Goal: Information Seeking & Learning: Learn about a topic

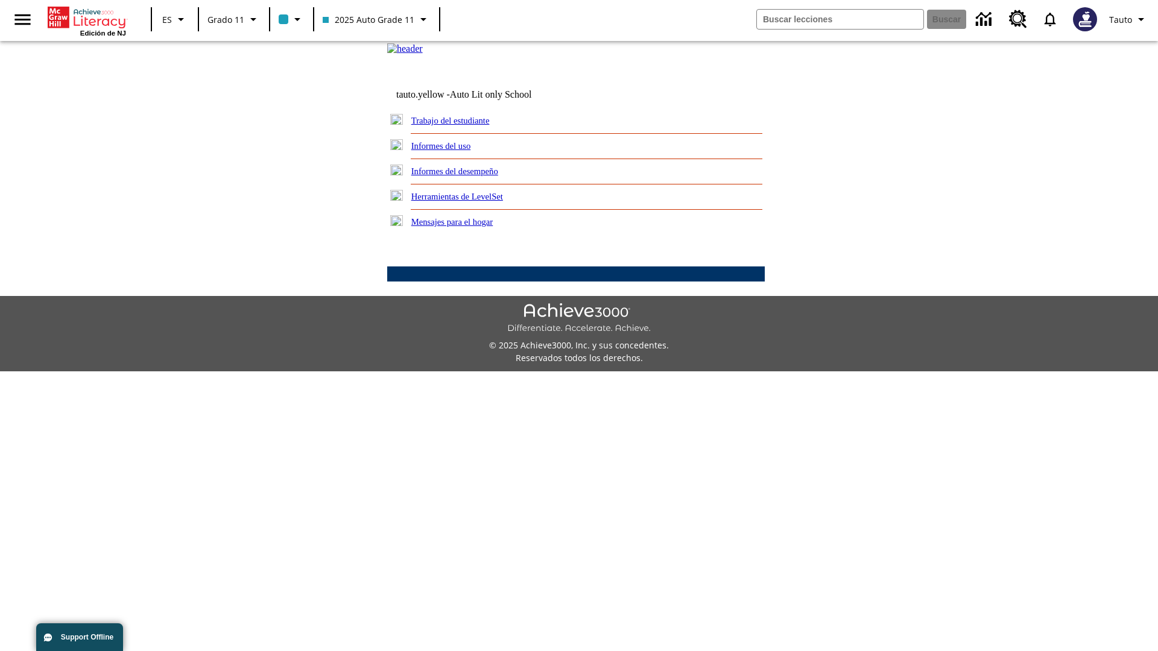
click at [450, 151] on link "Informes del uso" at bounding box center [441, 146] width 60 height 10
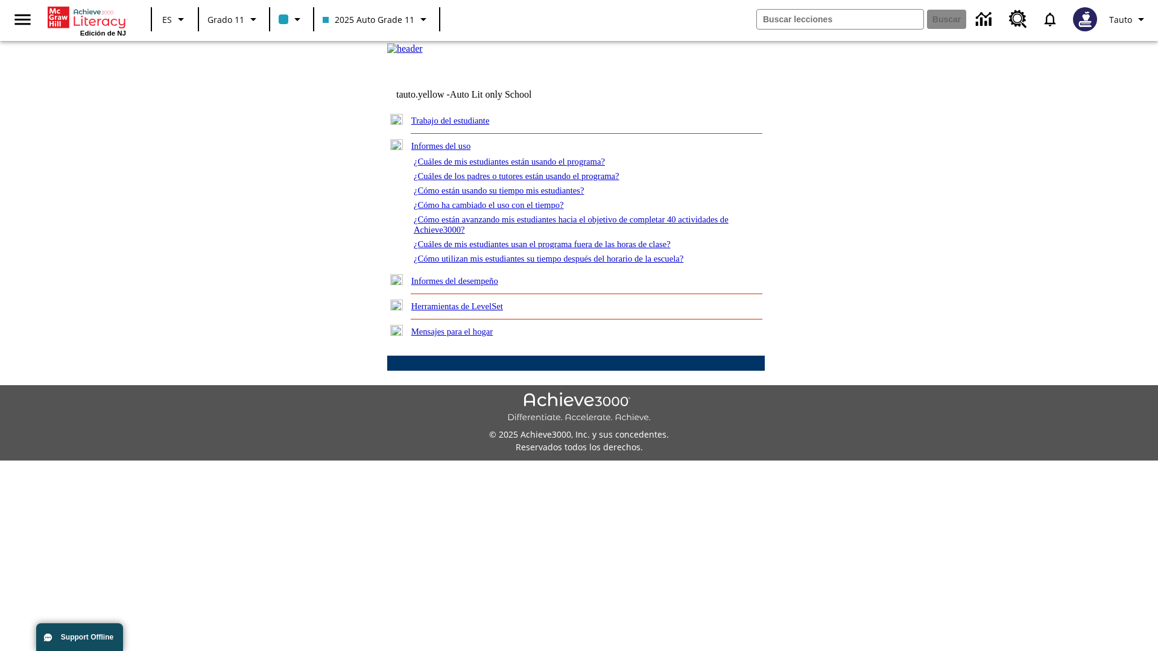
click at [526, 166] on link "¿Cuáles de mis estudiantes están usando el programa?" at bounding box center [509, 162] width 191 height 10
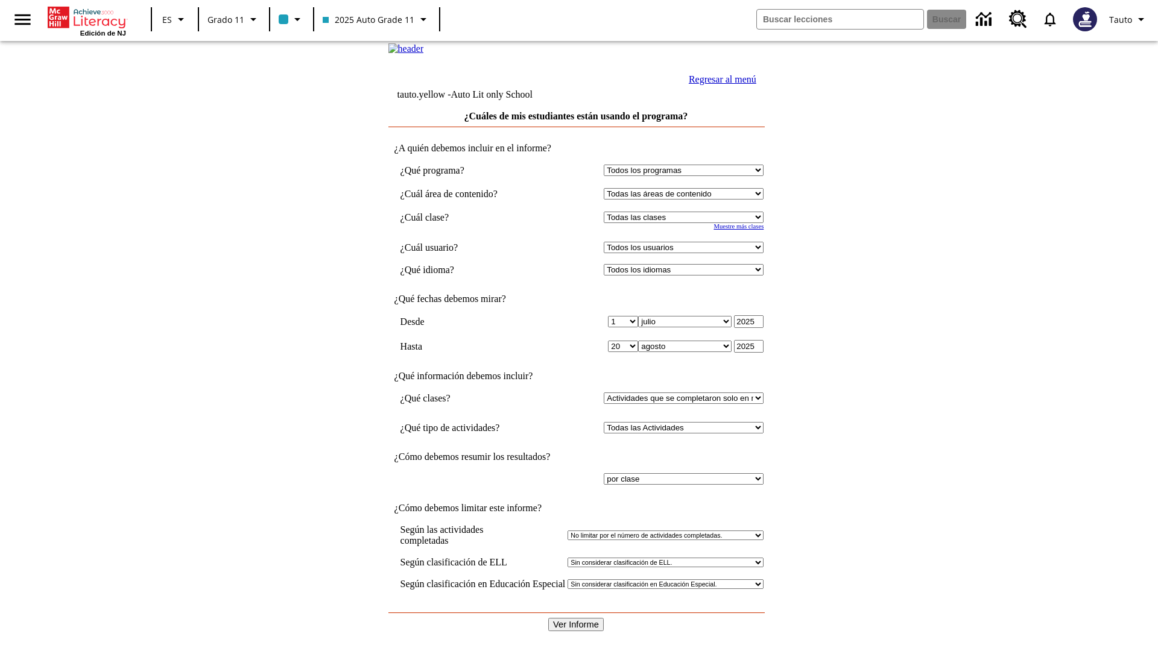
select select "11133141"
click at [686, 253] on select "Todos los usuarios Puma, Sautoen Puma, Sautoes Puma, Sautoss Twoclasses, Sautoe…" at bounding box center [684, 247] width 160 height 11
select select "21437114"
click at [576, 618] on input "Ver Informe" at bounding box center [575, 624] width 55 height 13
click at [719, 84] on link "Regresar al menú" at bounding box center [723, 79] width 68 height 10
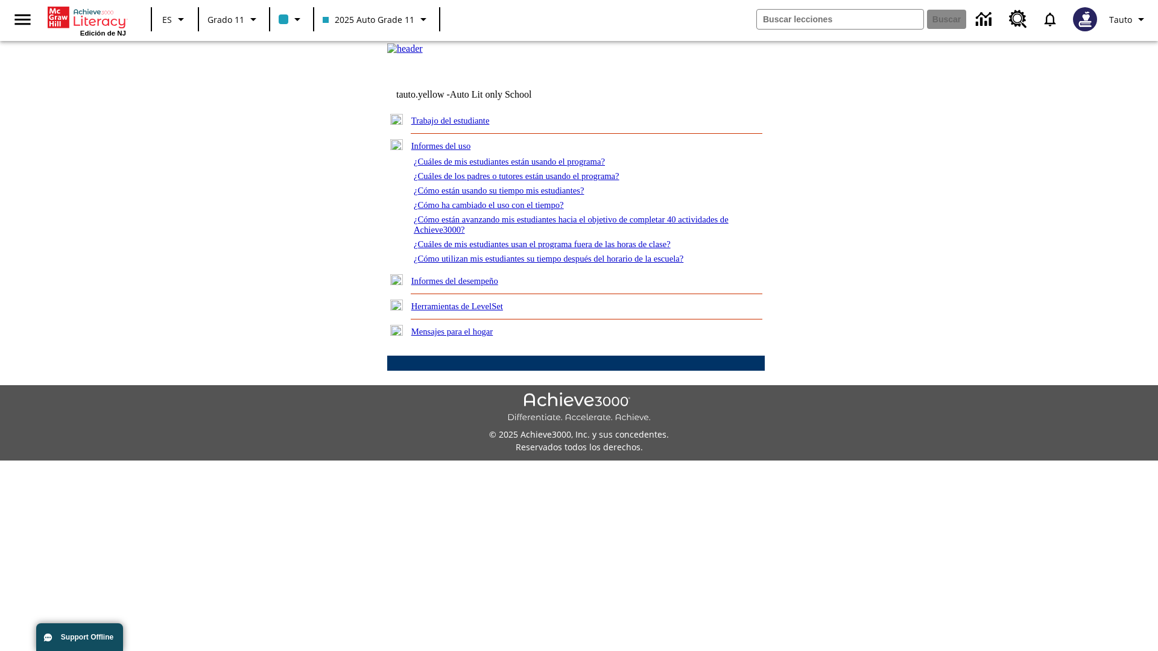
click at [534, 181] on link "¿Cuáles de los padres o tutores están usando el programa?" at bounding box center [517, 176] width 206 height 10
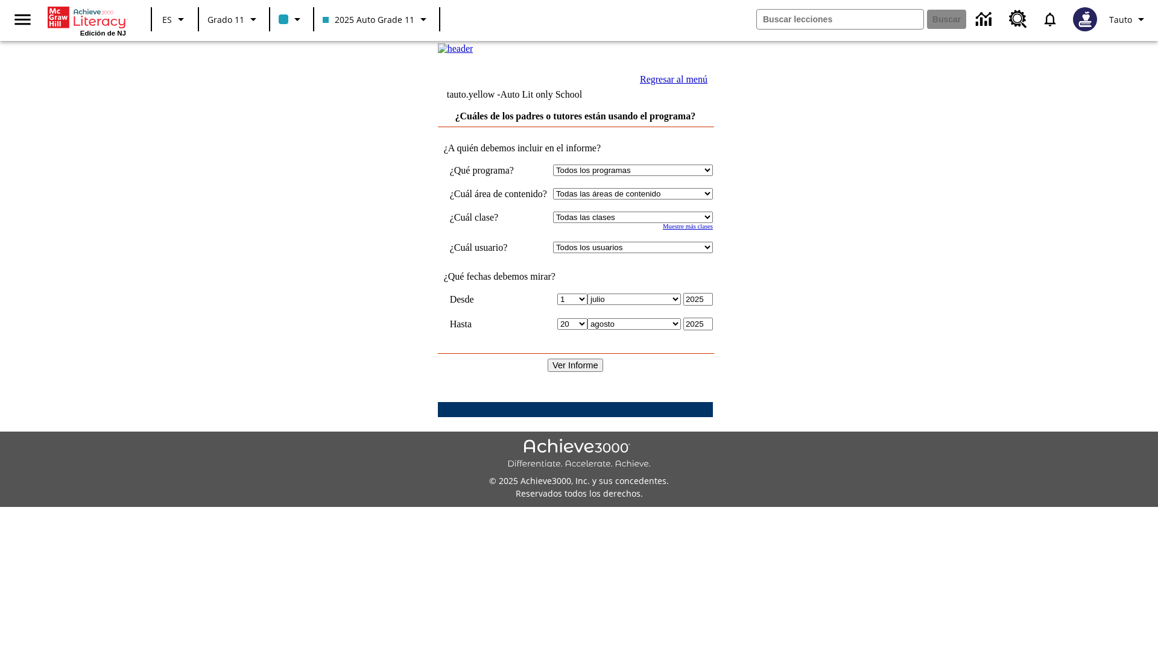
click at [645, 223] on select "Seleccionar una clase: Todas las clases 2025 Auto Grade 11 205 Auto Grade 11 Sa…" at bounding box center [633, 217] width 160 height 11
select select "11133141"
click at [645, 253] on select "Todos los usuarios Puma, Sautoen Puma, Sautoes Puma, Sautoss Twoclasses, Sautoe…" at bounding box center [633, 247] width 160 height 11
select select "21437114"
click at [576, 372] on input "Ver Informe" at bounding box center [574, 365] width 55 height 13
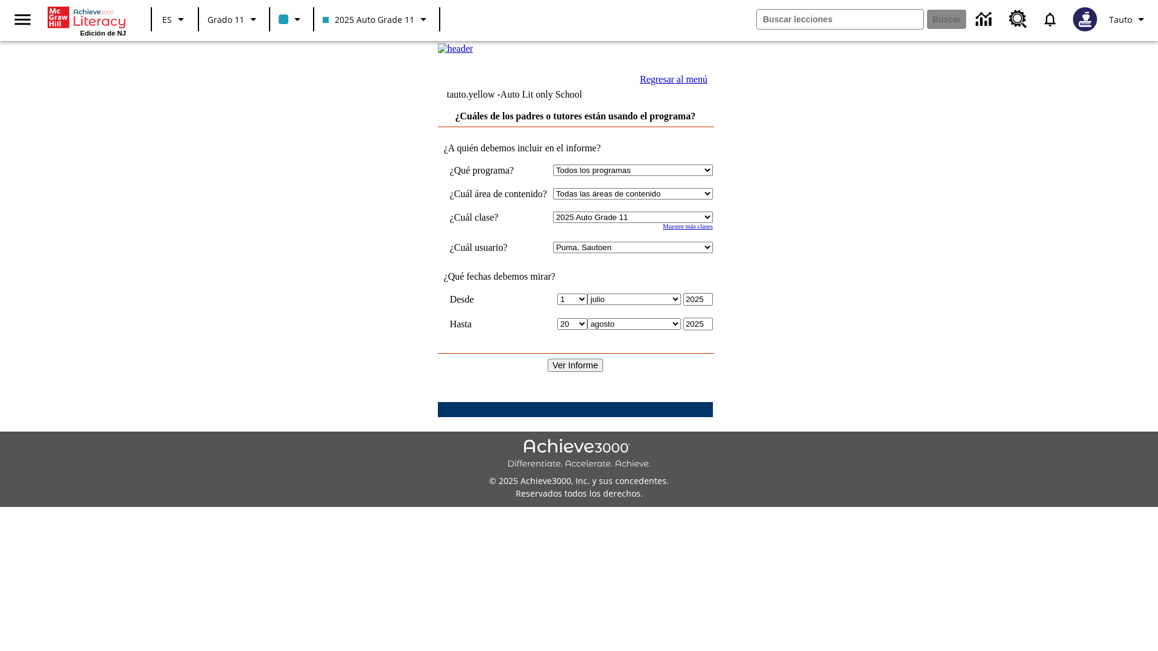
click at [707, 84] on link "Regresar al menú" at bounding box center [674, 79] width 68 height 10
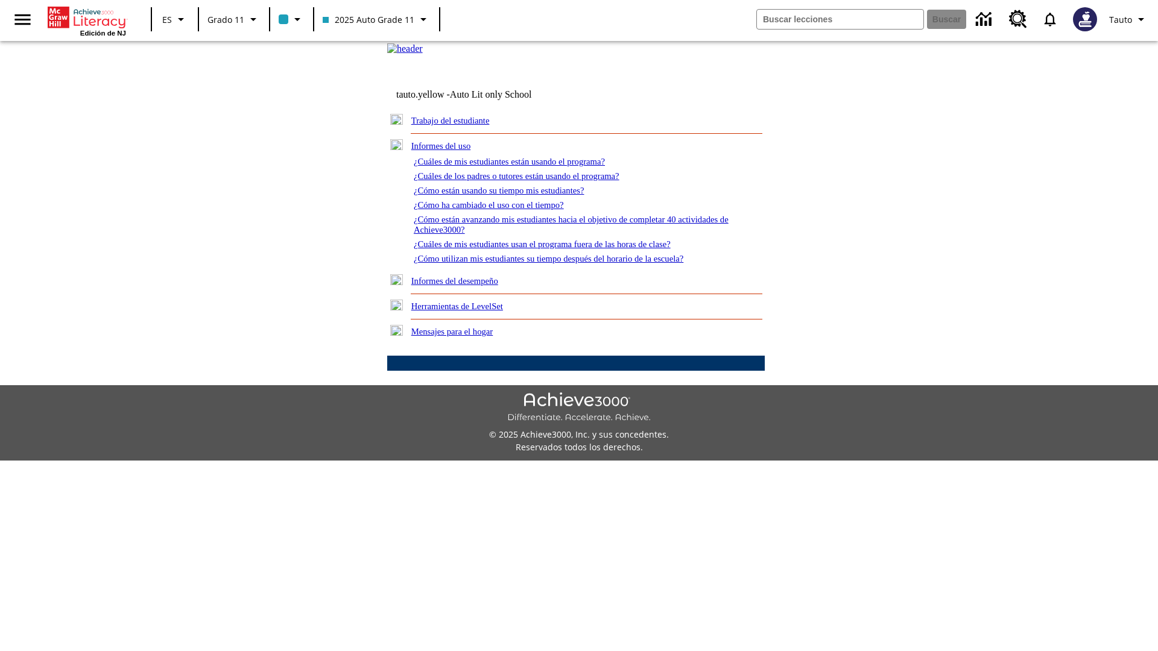
click at [513, 195] on link "¿Cómo están usando su tiempo mis estudiantes?" at bounding box center [499, 191] width 171 height 10
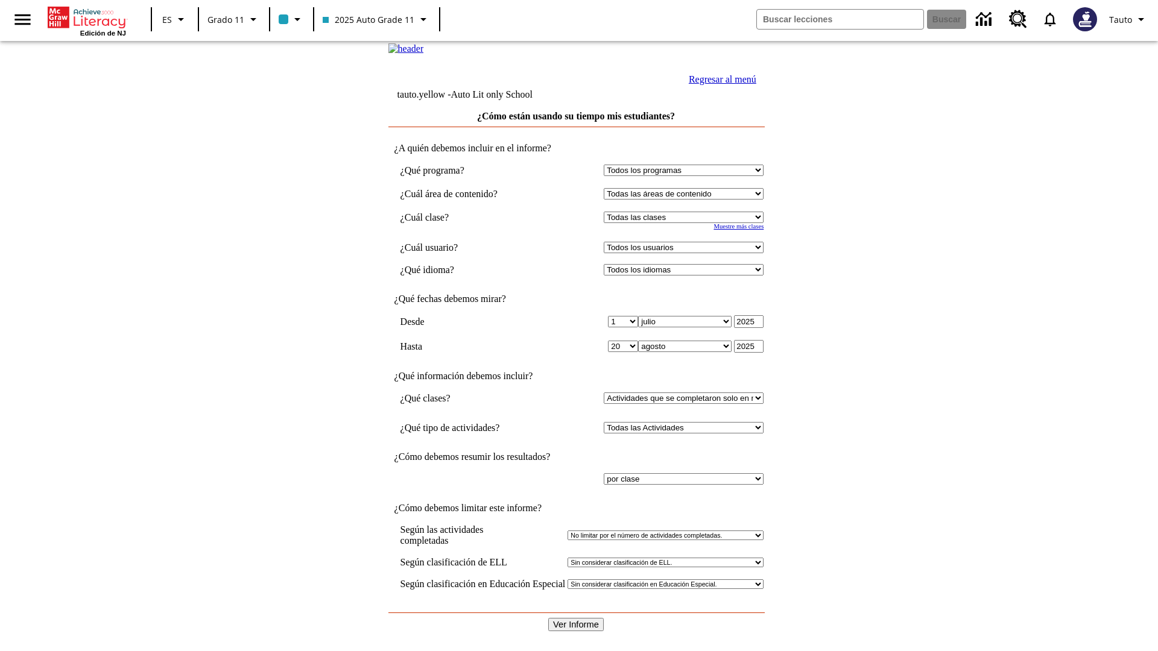
click at [686, 223] on select "Seleccionar una clase: Todas las clases 2025 Auto Grade 11 205 Auto Grade 11 Sa…" at bounding box center [684, 217] width 160 height 11
select select "11133141"
click at [686, 253] on select "Todos los usuarios Puma, Sautoen Puma, Sautoes Puma, Sautoss Twoclasses, Sautoe…" at bounding box center [684, 247] width 160 height 11
select select "21437114"
click at [576, 618] on input "Ver Informe" at bounding box center [575, 624] width 55 height 13
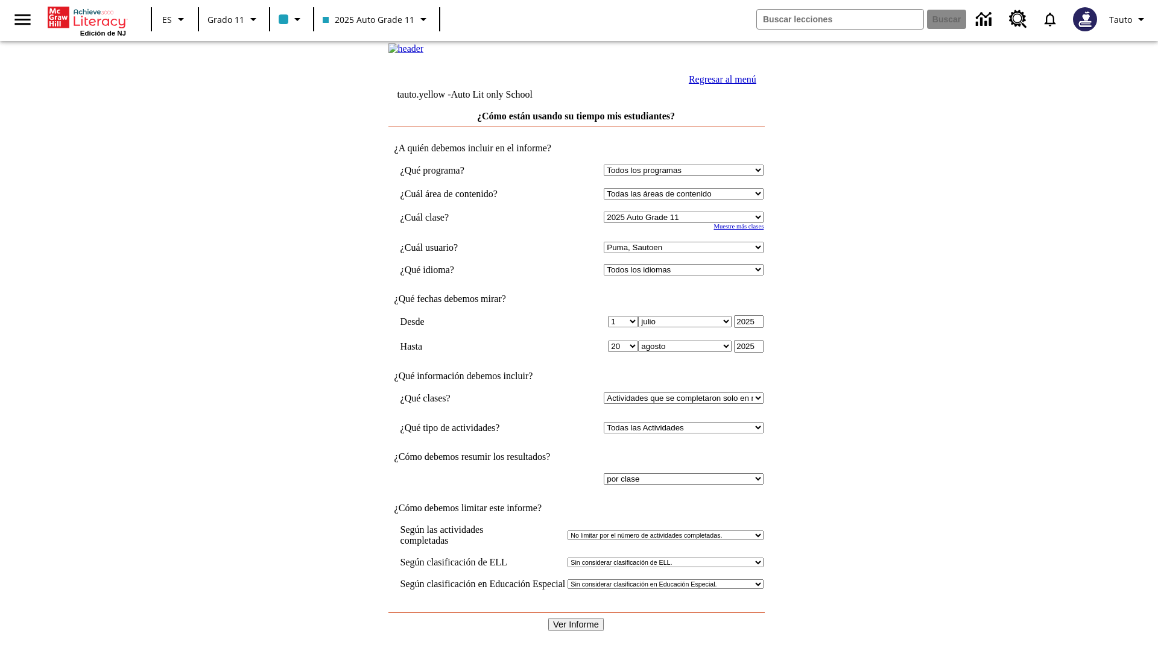
click at [719, 84] on link "Regresar al menú" at bounding box center [723, 79] width 68 height 10
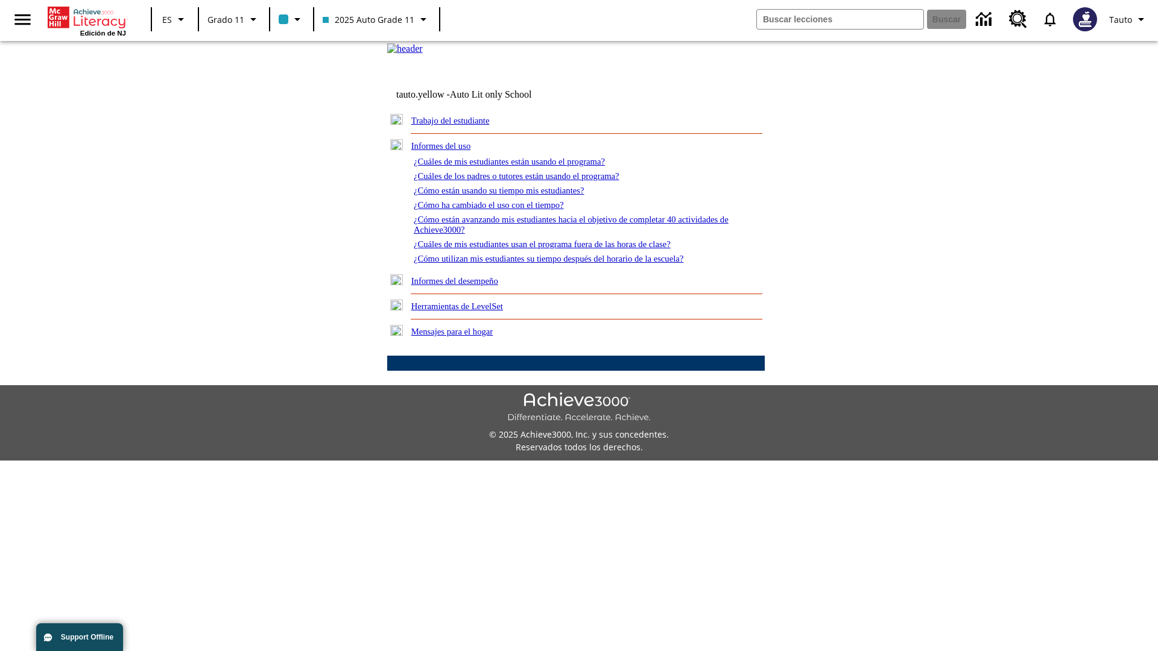
click at [499, 210] on link "¿Cómo ha cambiado el uso con el tiempo?" at bounding box center [489, 205] width 150 height 10
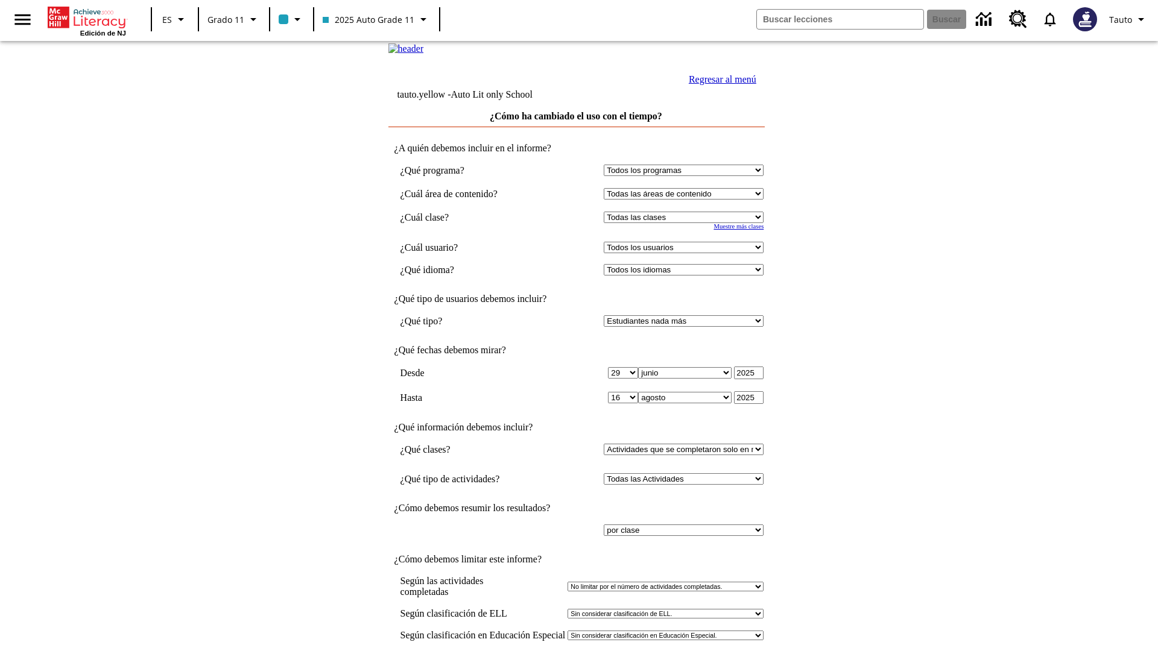
click at [686, 223] on select "Seleccionar una clase: Todas las clases 2025 Auto Grade 11 205 Auto Grade 11 Sa…" at bounding box center [684, 217] width 160 height 11
select select "11133141"
click at [686, 253] on select "Todos los usuarios Puma, Sautoen Puma, Sautoes Puma, Sautoss Twoclasses, Sautoe…" at bounding box center [684, 247] width 160 height 11
select select "21437114"
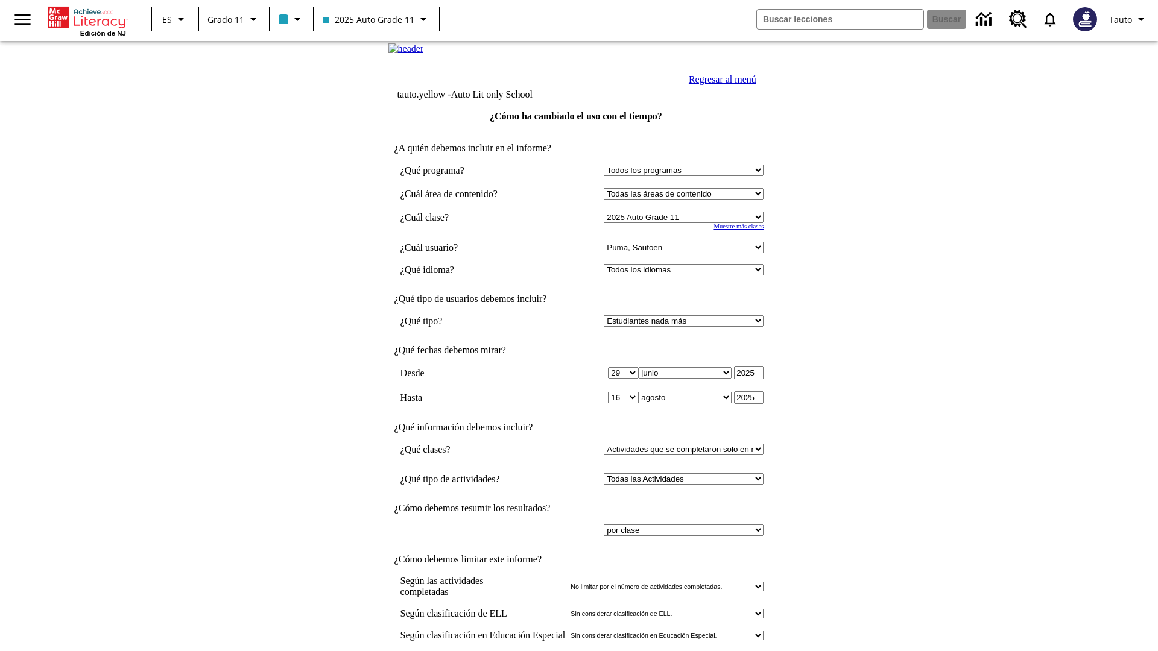
click at [719, 84] on link "Regresar al menú" at bounding box center [723, 79] width 68 height 10
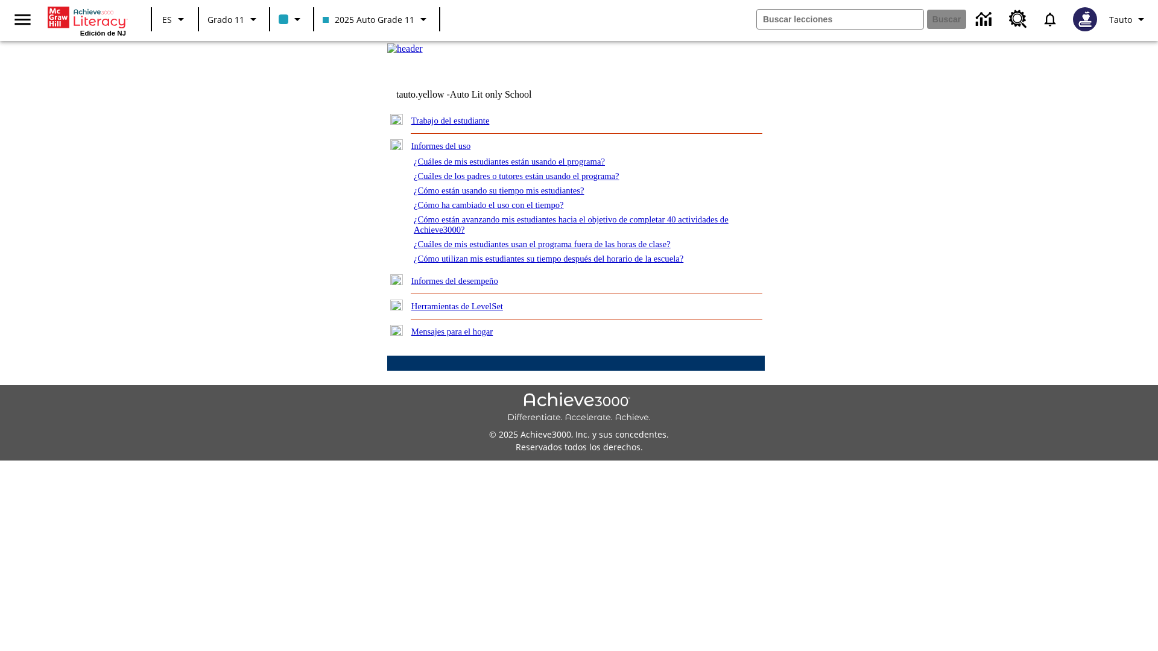
click at [566, 235] on link "¿Cómo están avanzando mis estudiantes hacia el objetivo de completar 40 activid…" at bounding box center [571, 225] width 315 height 20
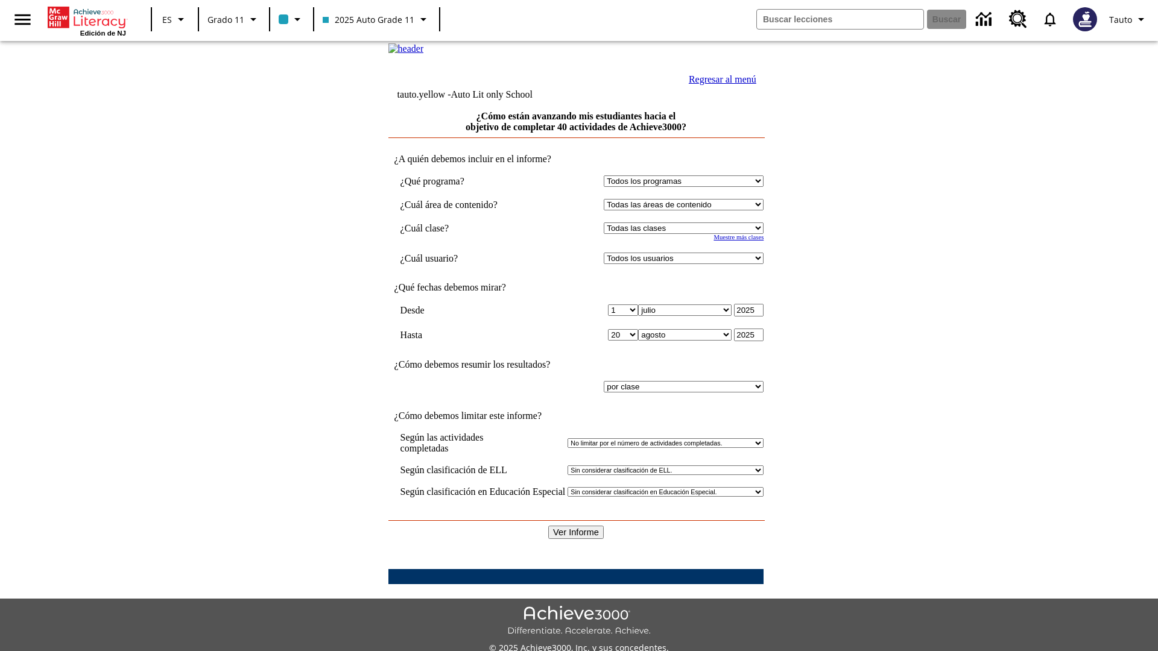
click at [686, 234] on select "Seleccionar una clase: Todas las clases 2025 Auto Grade 11 205 Auto Grade 11 Sa…" at bounding box center [684, 227] width 160 height 11
select select "11133141"
click at [686, 264] on select "Todos los usuarios Puma, Sautoen Puma, Sautoes Puma, Sautoss Twoclasses, Sautoe…" at bounding box center [684, 258] width 160 height 11
select select "21437114"
click at [576, 526] on input "Ver Informe" at bounding box center [575, 532] width 55 height 13
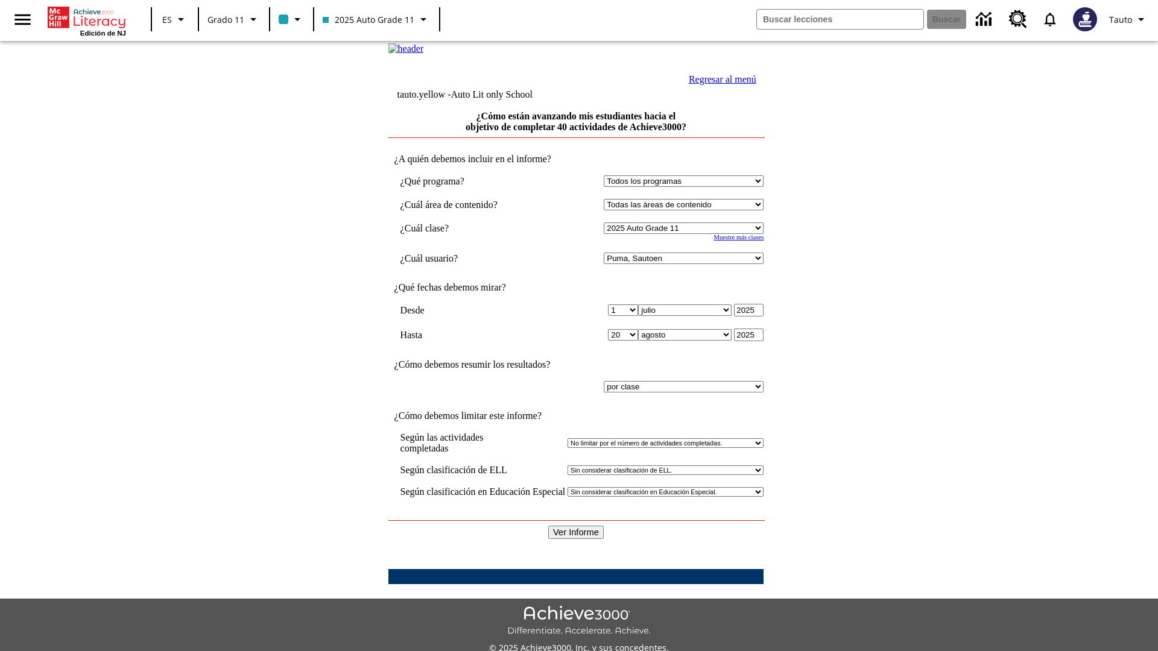
click at [719, 84] on link "Regresar al menú" at bounding box center [723, 79] width 68 height 10
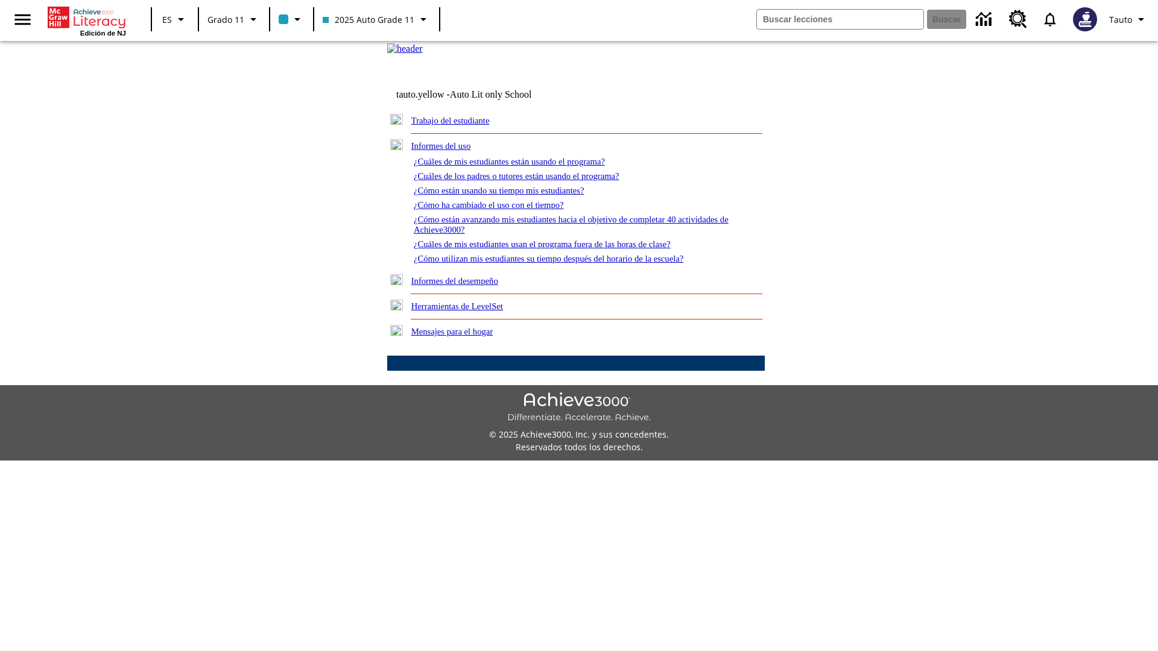
click at [564, 249] on link "¿Cuáles de mis estudiantes usan el programa fuera de las horas de clase?" at bounding box center [542, 244] width 257 height 10
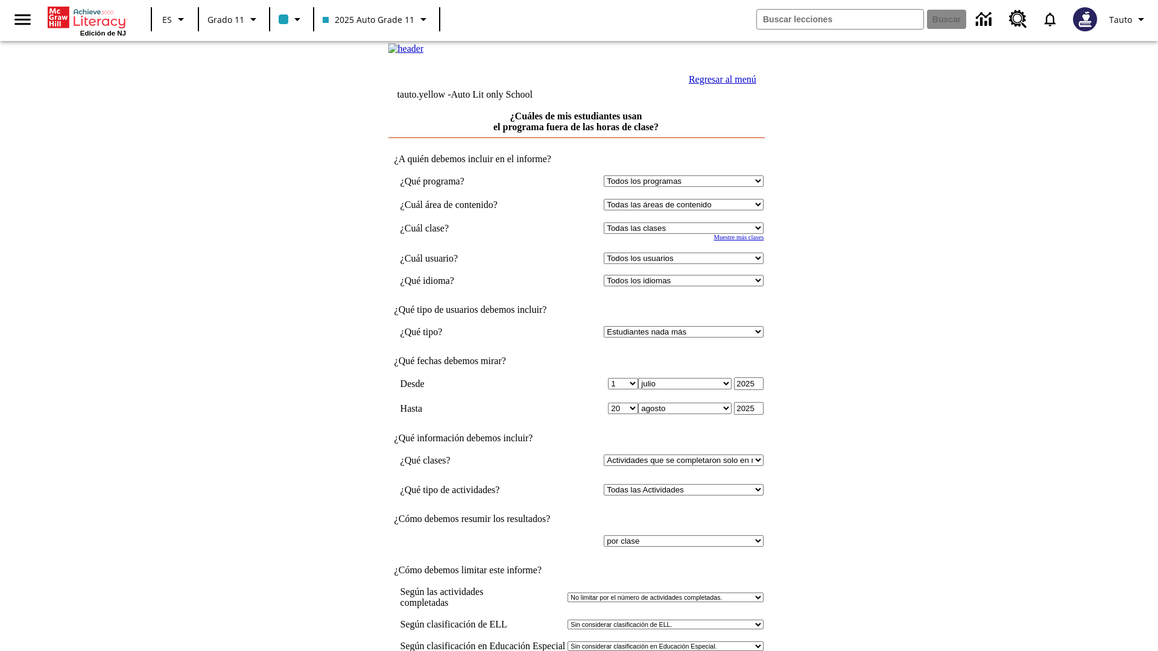
click at [686, 234] on select "Seleccionar una clase: Todas las clases 2025 Auto Grade 11 205 Auto Grade 11 Sa…" at bounding box center [684, 227] width 160 height 11
select select "11133141"
click at [686, 264] on select "Todos los usuarios Puma, Sautoen Puma, Sautoes Puma, Sautoss Twoclasses, Sautoe…" at bounding box center [684, 258] width 160 height 11
select select "21437114"
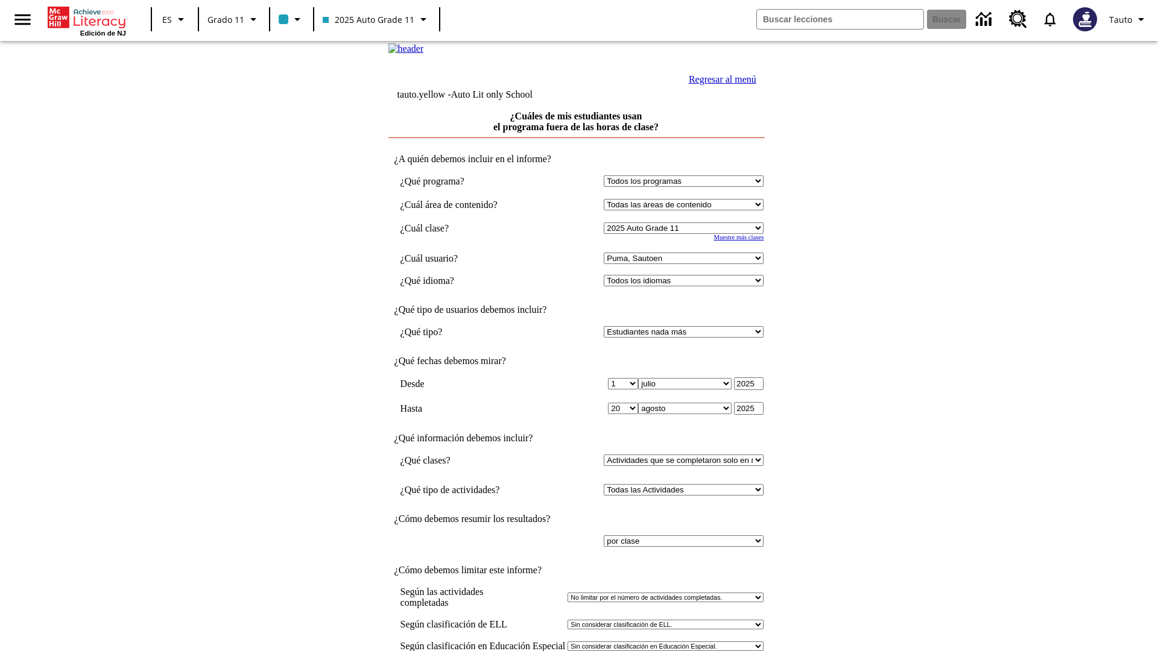
scroll to position [9, 0]
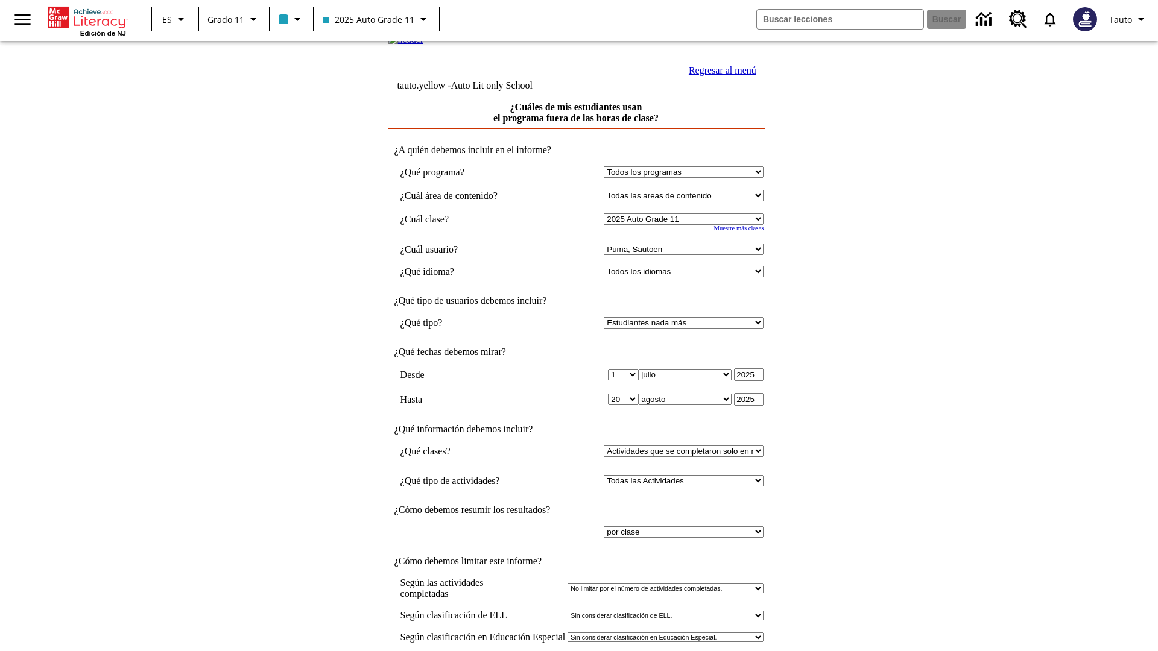
click at [719, 75] on link "Regresar al menú" at bounding box center [723, 70] width 68 height 10
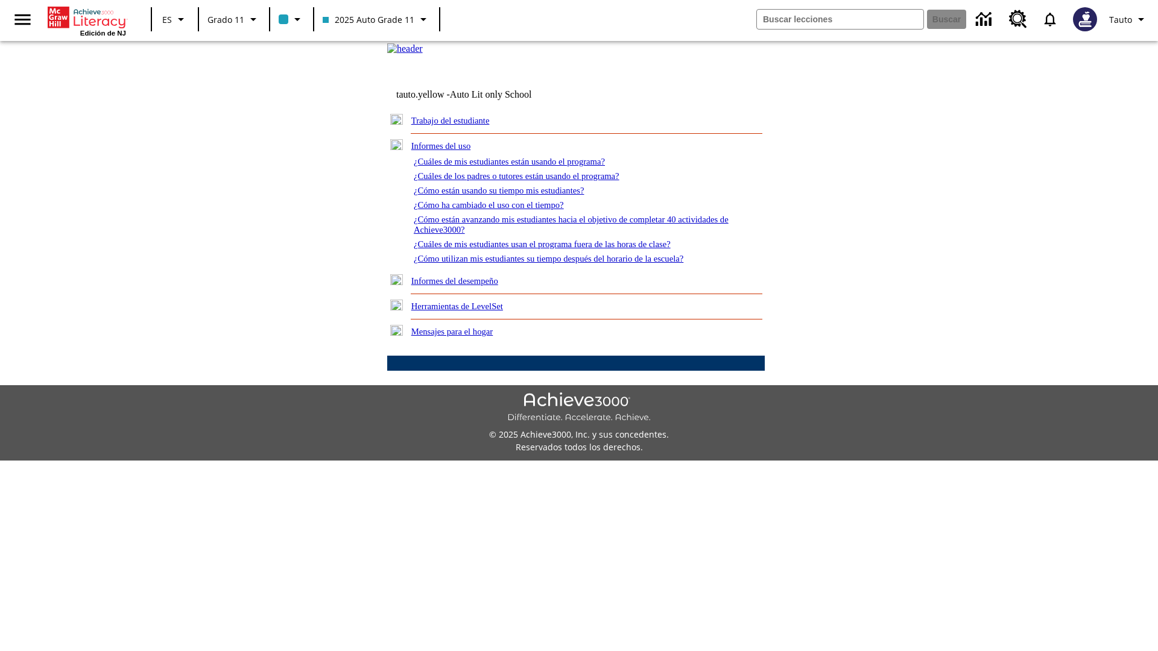
click at [569, 263] on link "¿Cómo utilizan mis estudiantes su tiempo después del horario de la escuela?" at bounding box center [549, 259] width 270 height 10
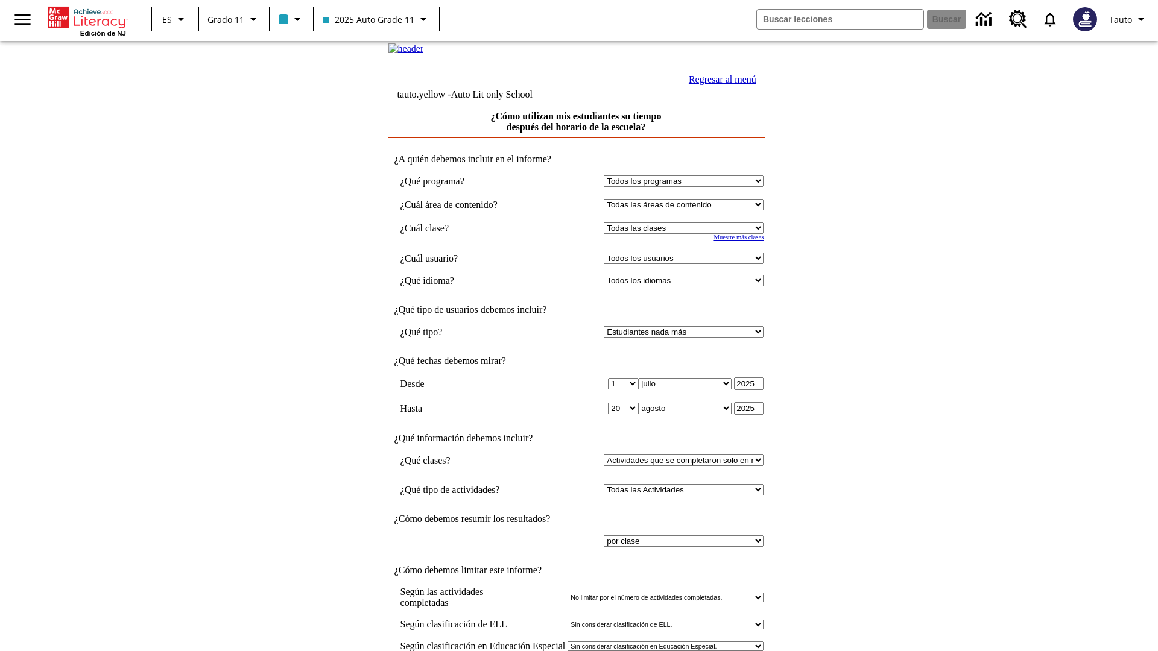
click at [686, 234] on select "Seleccionar una clase: Todas las clases 2025 Auto Grade 11 205 Auto Grade 11 Sa…" at bounding box center [684, 227] width 160 height 11
select select "11133141"
click at [686, 264] on select "Todos los usuarios Puma, Sautoen Puma, Sautoes Puma, Sautoss Twoclasses, Sautoe…" at bounding box center [684, 258] width 160 height 11
select select "21437114"
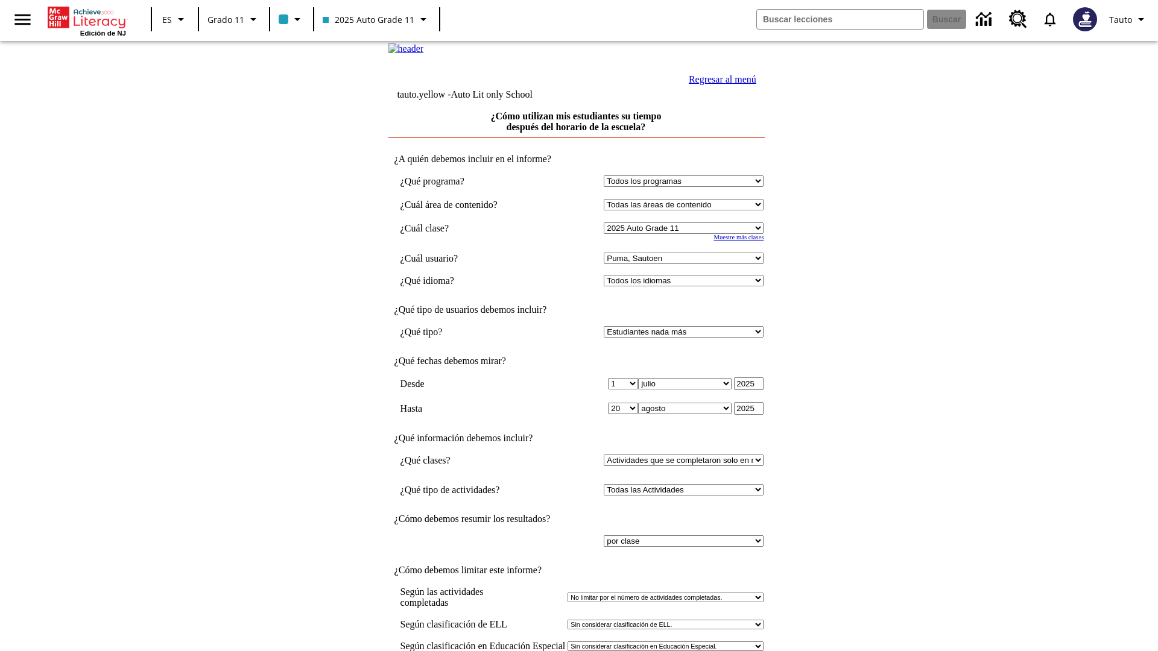
scroll to position [9, 0]
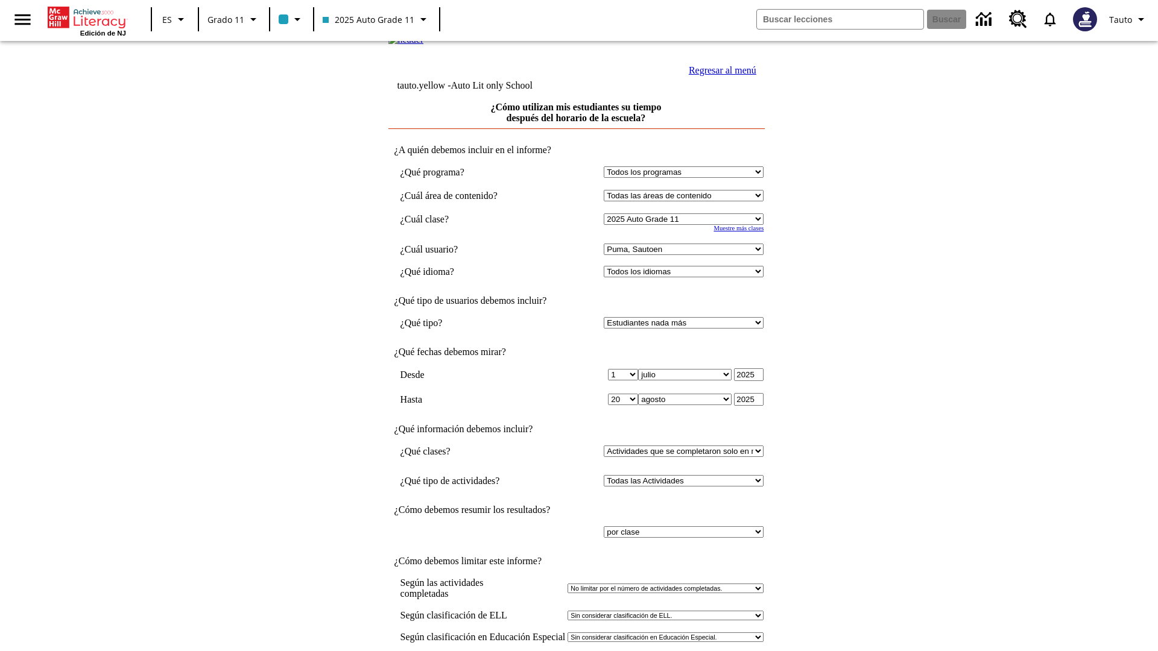
click at [719, 75] on link "Regresar al menú" at bounding box center [723, 70] width 68 height 10
